Goal: Task Accomplishment & Management: Complete application form

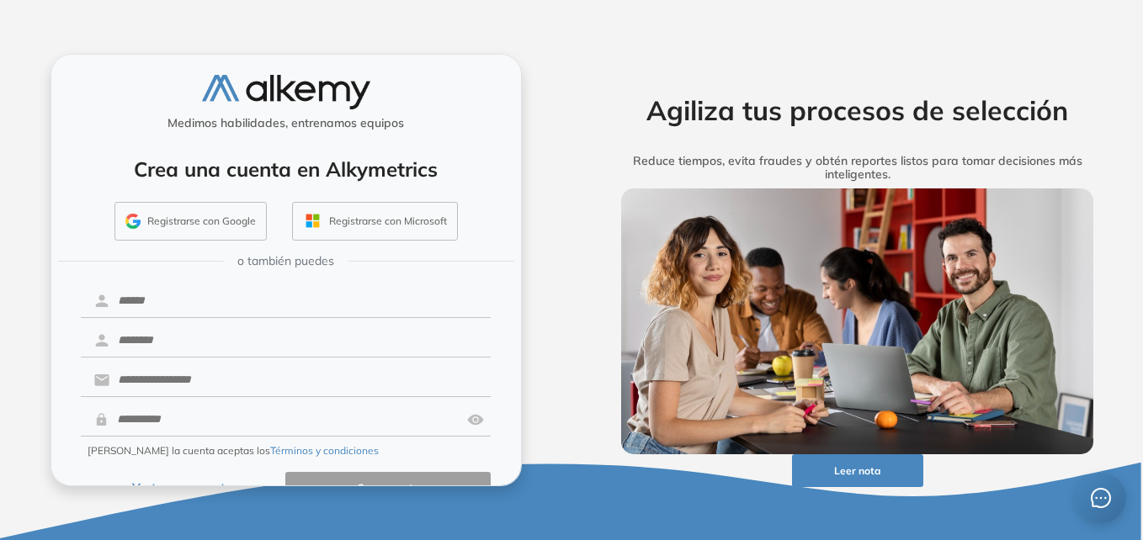
click at [222, 209] on button "Registrarse con Google" at bounding box center [190, 221] width 152 height 39
